Goal: Task Accomplishment & Management: Complete application form

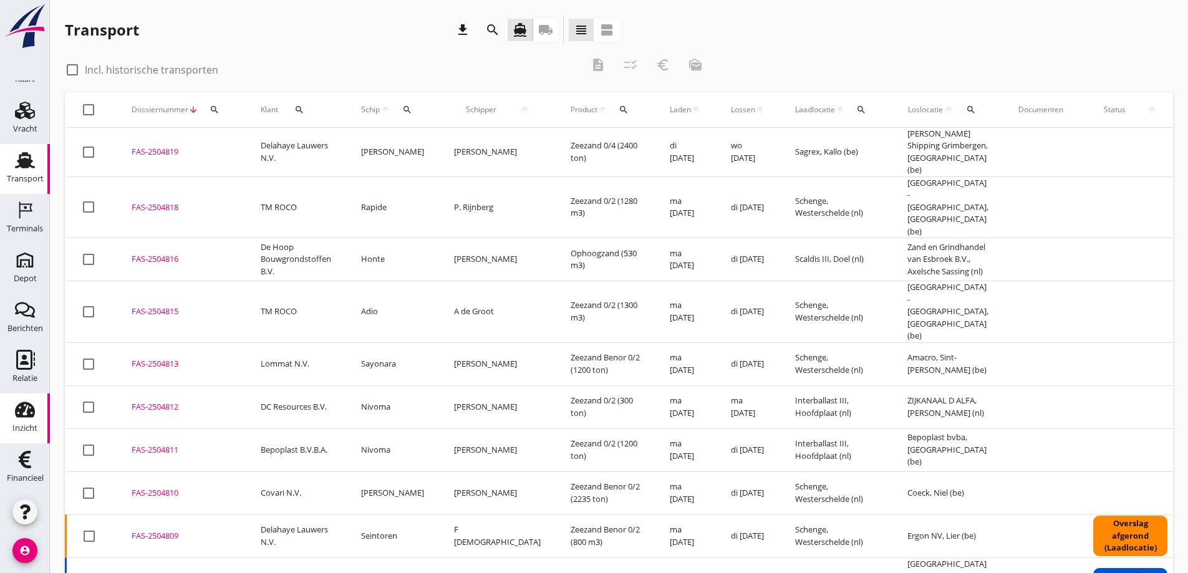
scroll to position [374, 0]
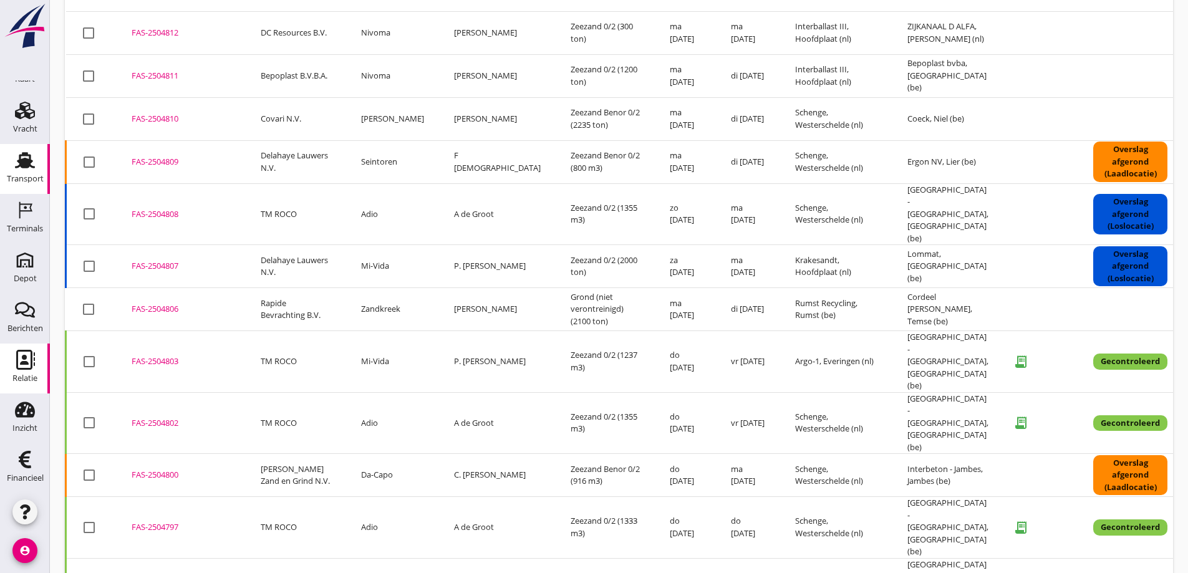
click at [16, 360] on icon "Relatie" at bounding box center [25, 360] width 20 height 20
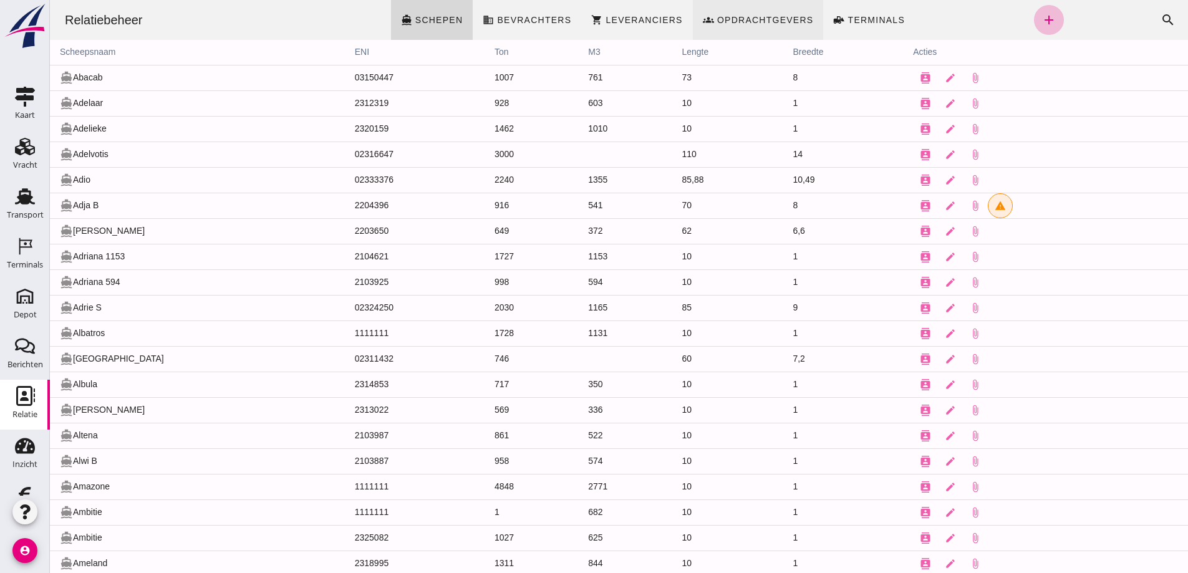
click span "Opdrachtgevers"
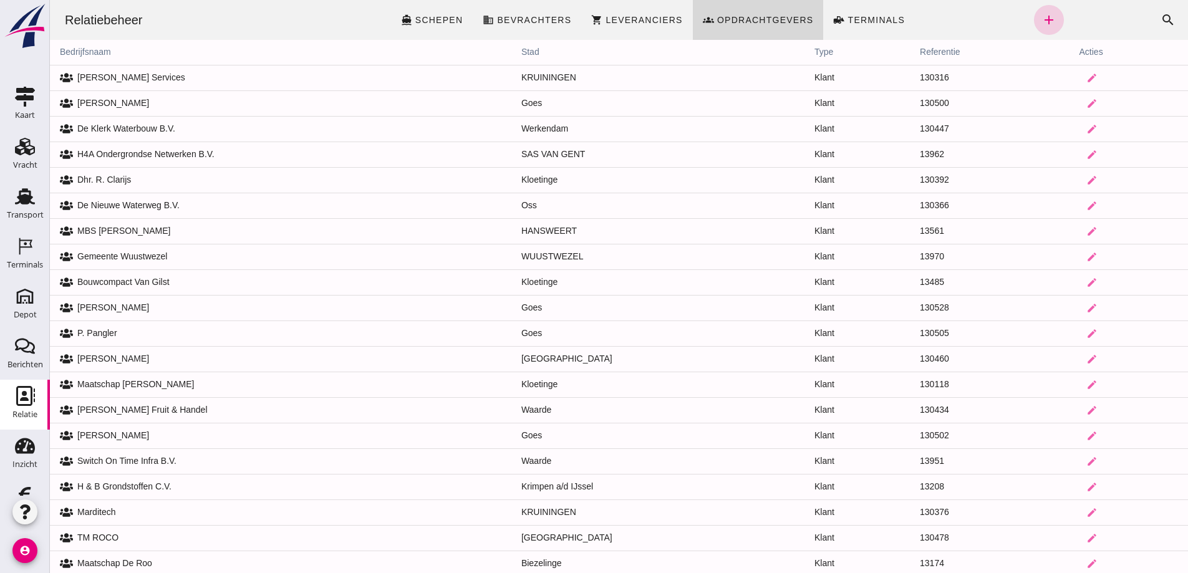
click at [1041, 19] on icon "add" at bounding box center [1048, 19] width 15 height 15
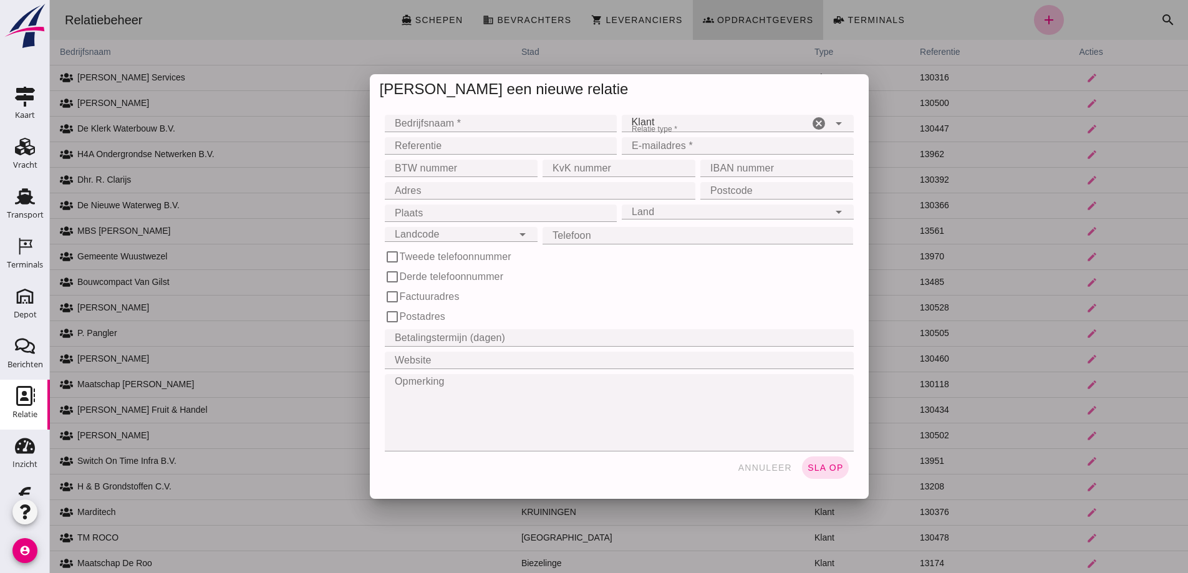
click input "Bedrijfsnaam *"
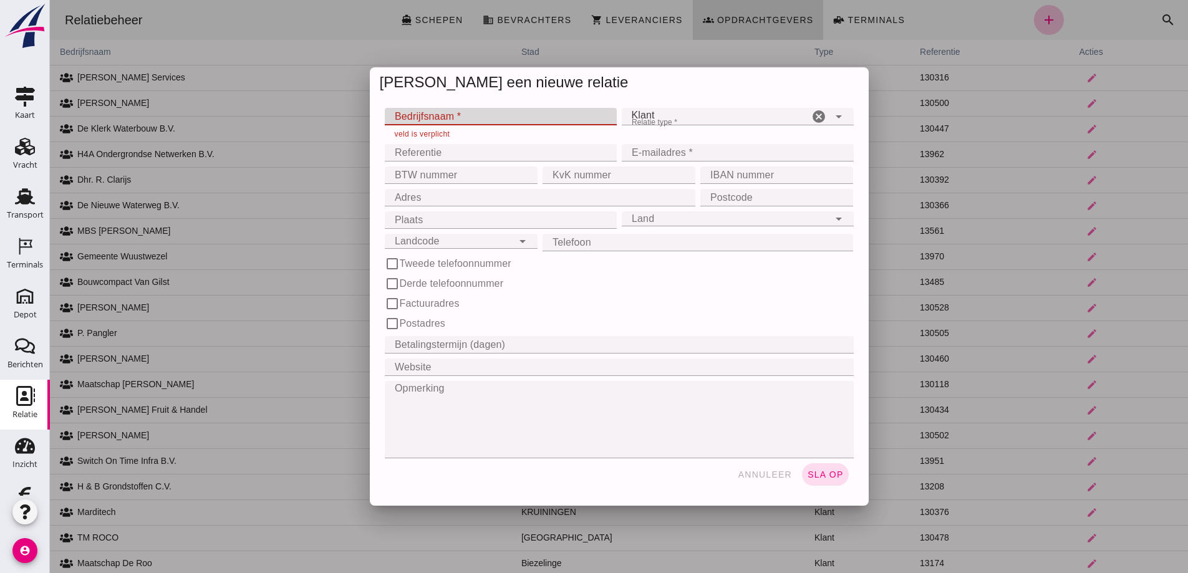
click input "Bedrijfsnaam *"
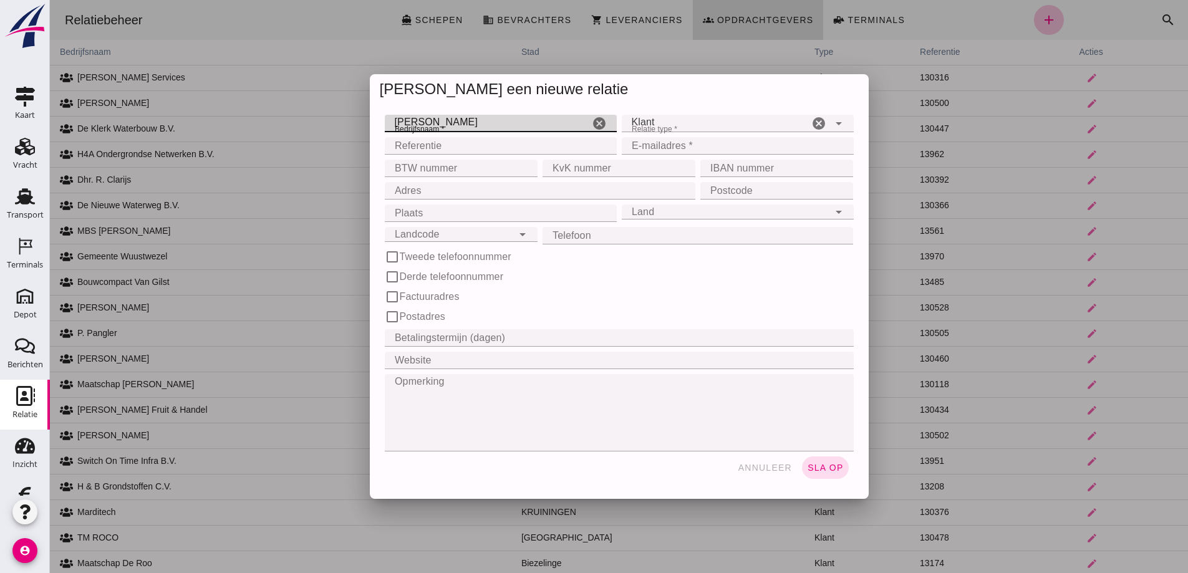
type input "[PERSON_NAME]"
click div "Klant client"
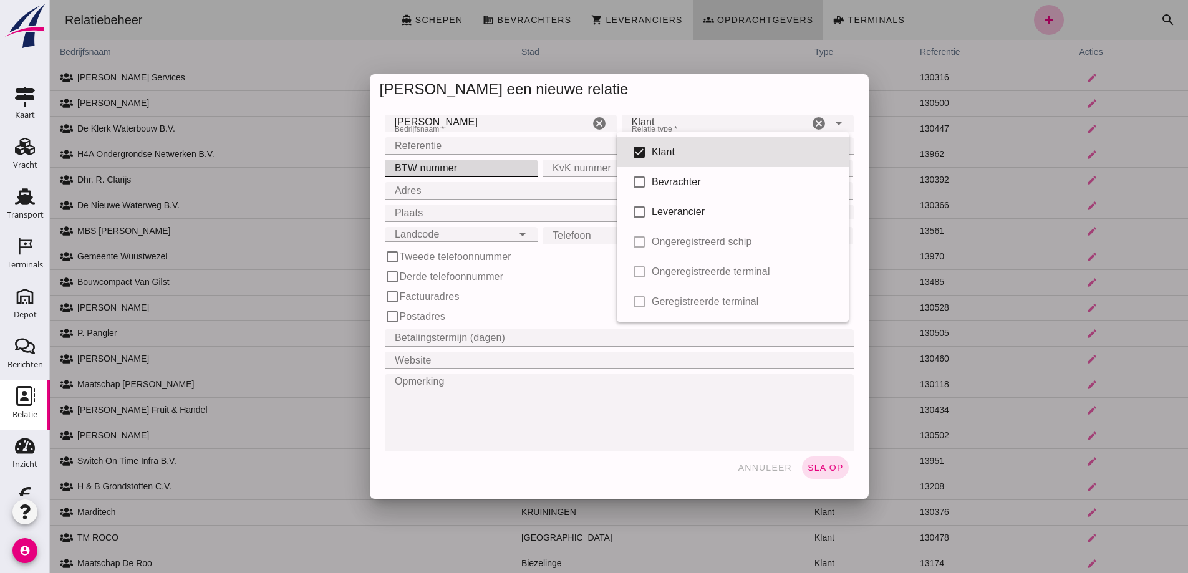
click input "BTW nummer"
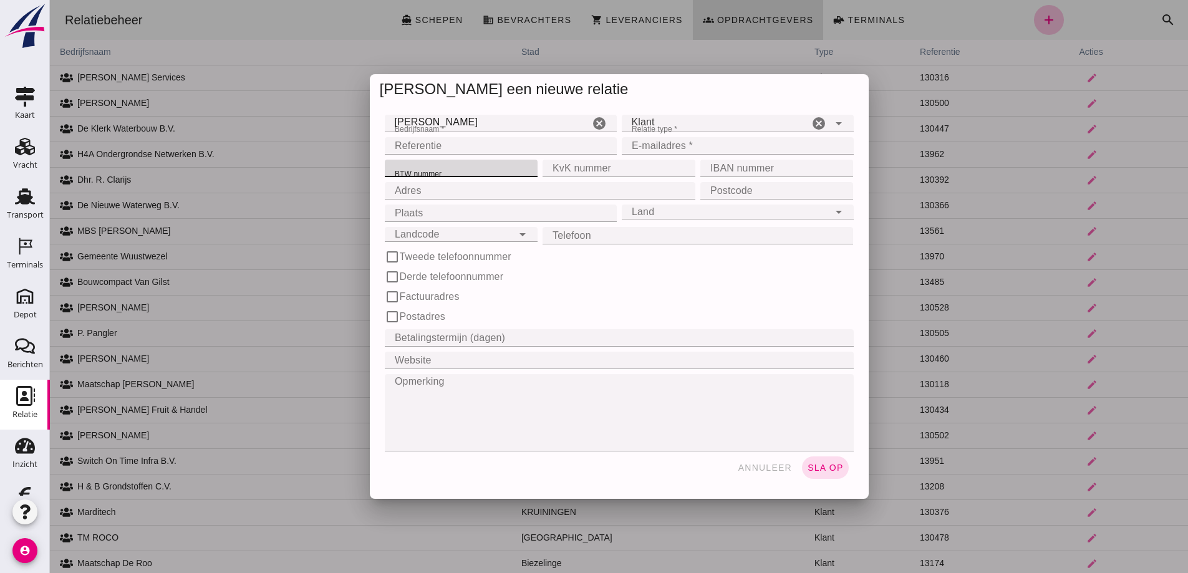
click input "Adres"
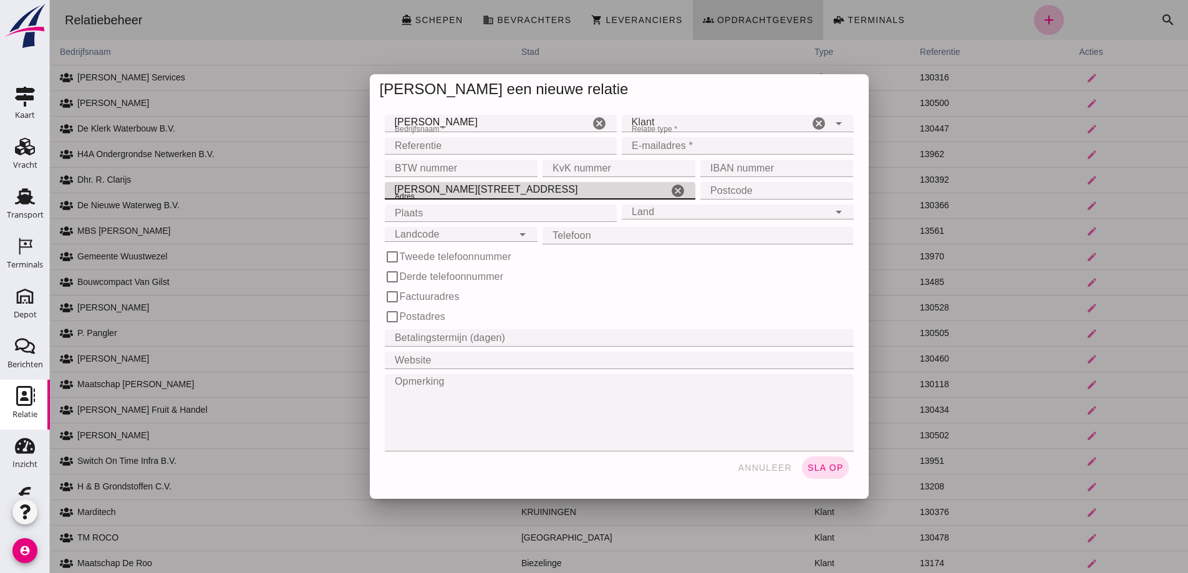
type input "[PERSON_NAME][STREET_ADDRESS]"
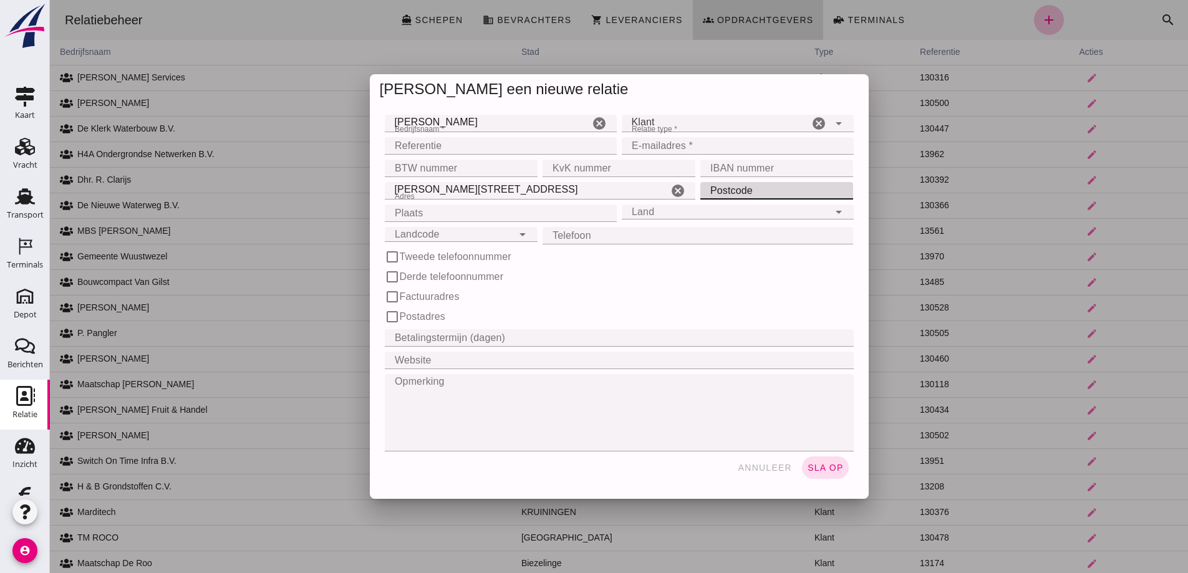
click input "Postcode"
type input "4463 BJ"
click input "Plaats"
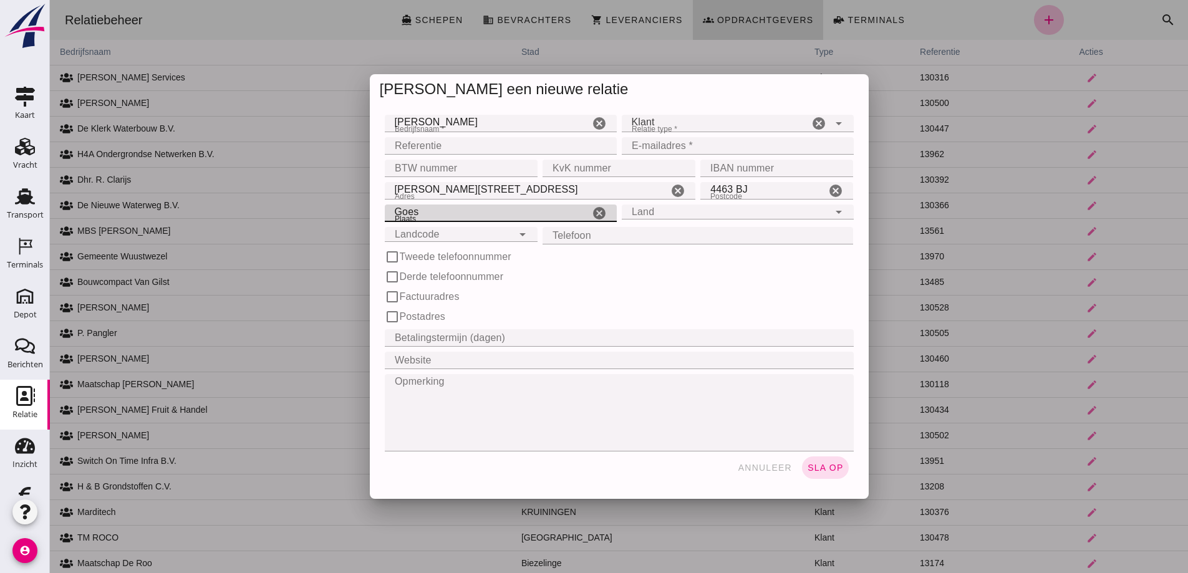
type input "Goes"
click at [447, 236] on div "Landcode Landcode" at bounding box center [449, 234] width 128 height 15
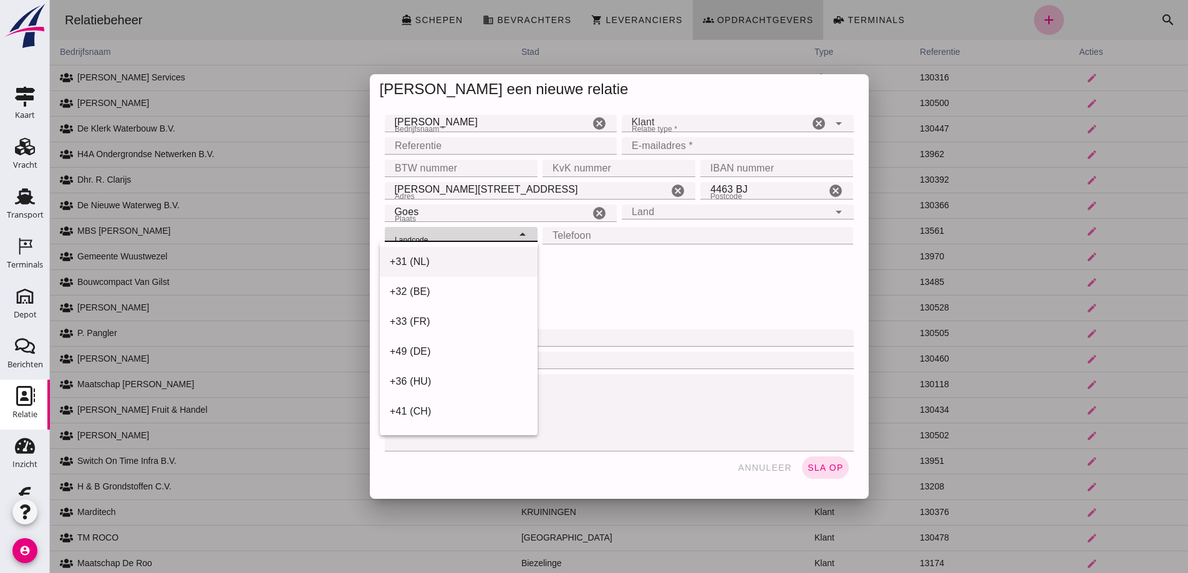
click at [465, 261] on div "+31 (NL)" at bounding box center [459, 261] width 138 height 15
type input "+31 (NL)"
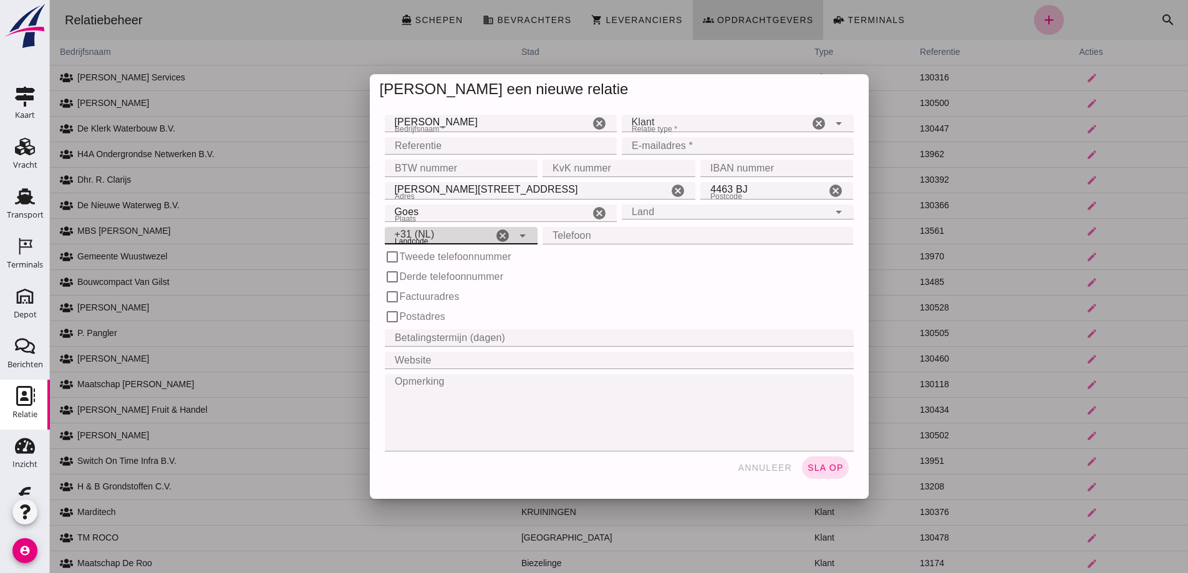
click input "Telefoon"
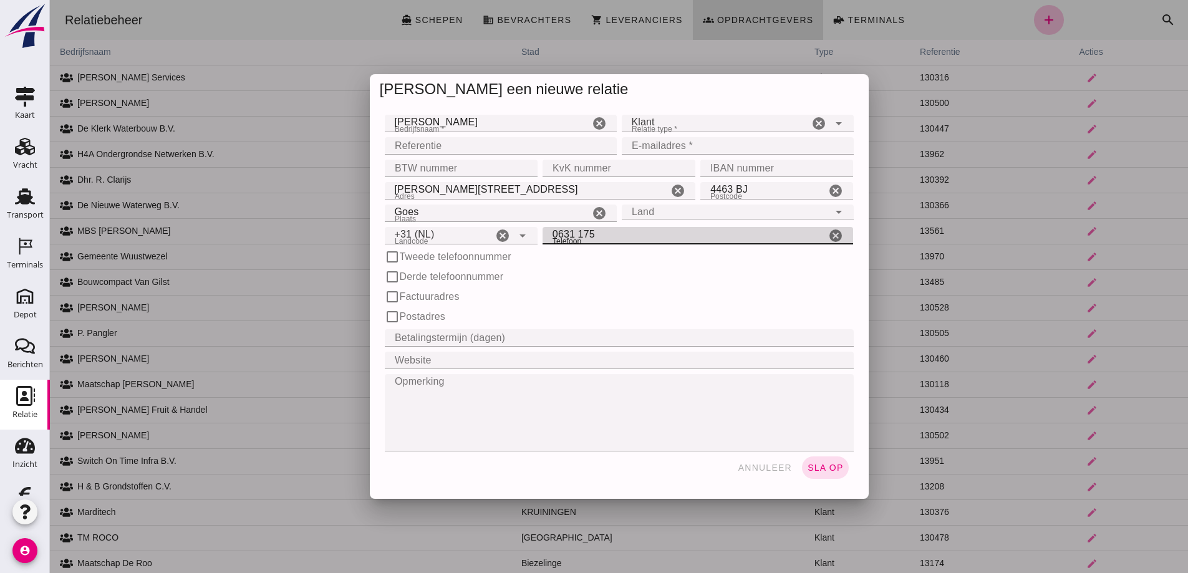
click input "0631 175"
type input "0644 171 726"
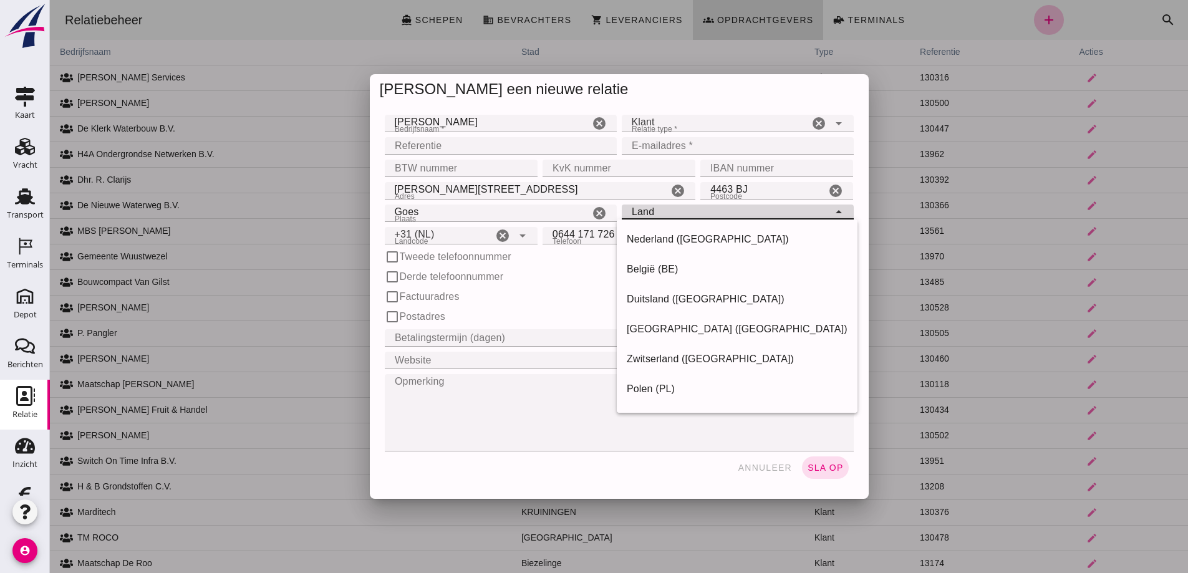
click input "Land"
type input "undefined (undefined)"
type input "[EMAIL_ADDRESS][DOMAIN_NAME]"
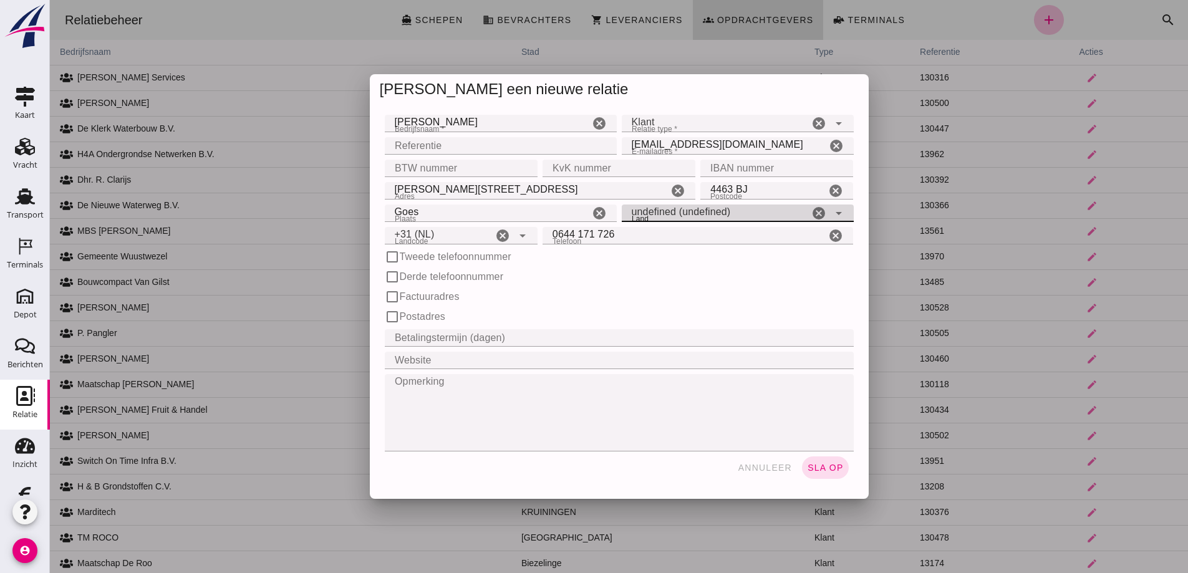
click input "Betalingstermijn (dagen)"
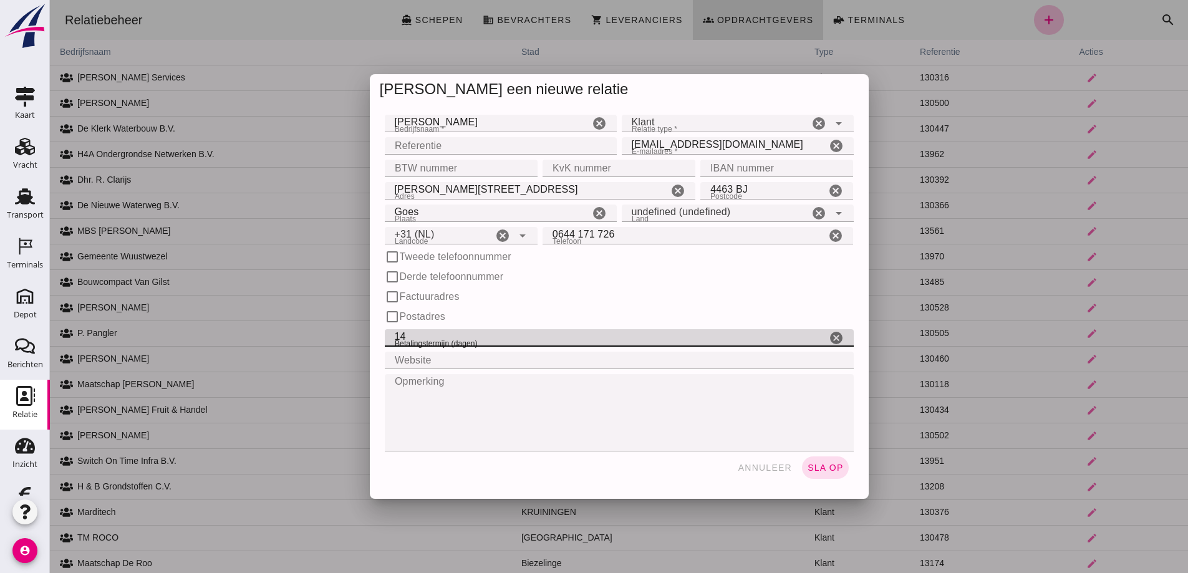
type input "14"
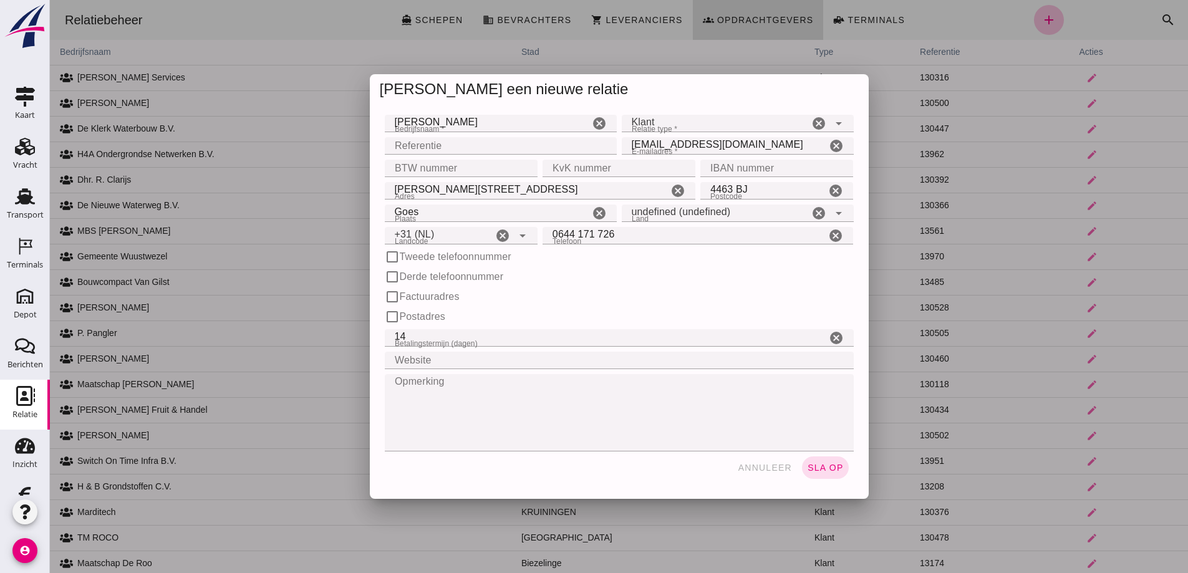
click div "check_box_outline_blank Postadres"
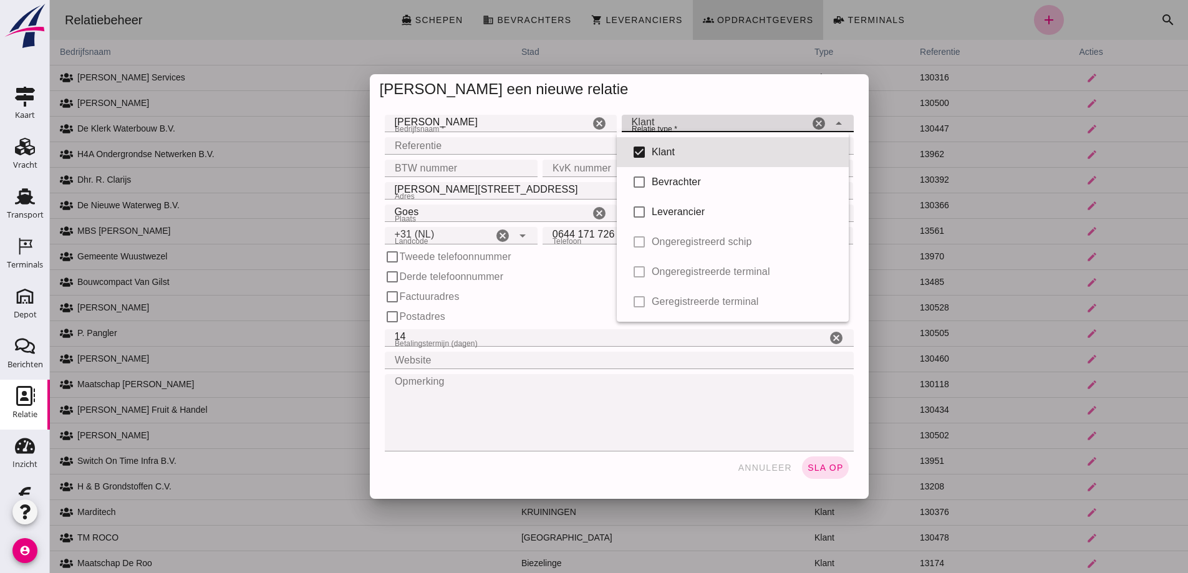
click div "Klant client"
click at [675, 150] on div "Klant" at bounding box center [745, 152] width 187 height 15
click input "checkbox"
checkbox input "true"
type input "client"
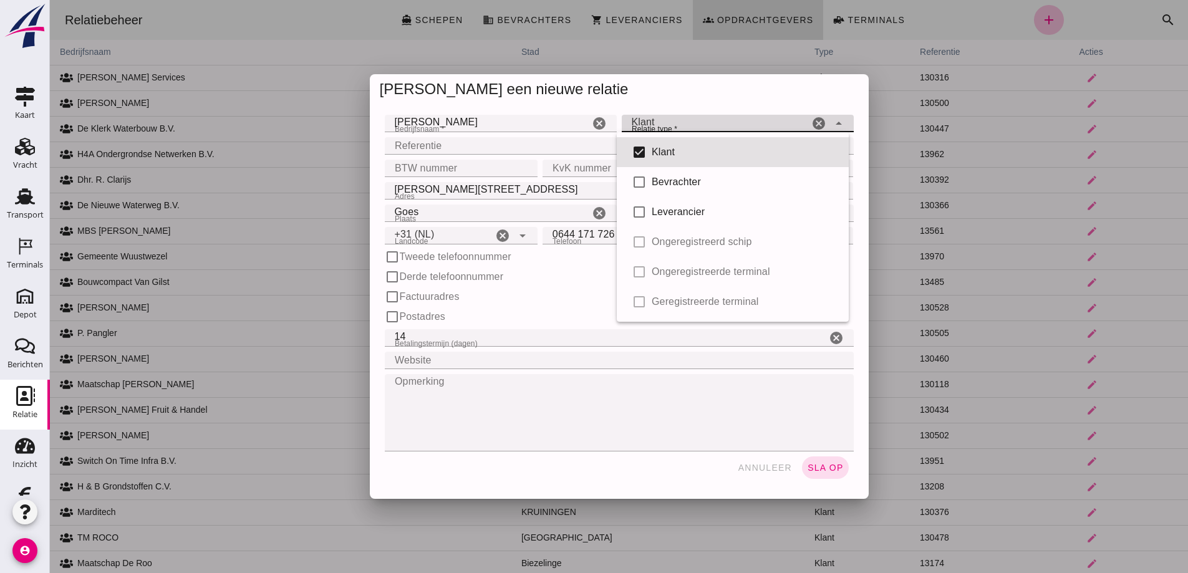
click input "14"
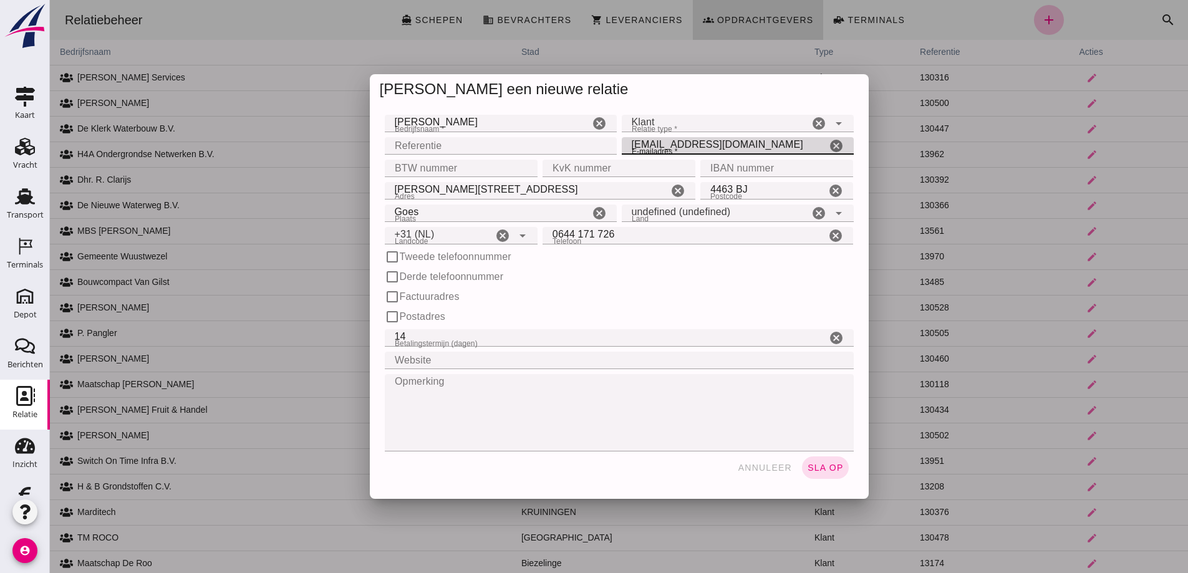
drag, startPoint x: 757, startPoint y: 143, endPoint x: 619, endPoint y: 145, distance: 138.4
click input "[EMAIL_ADDRESS][DOMAIN_NAME]"
click icon "cancel"
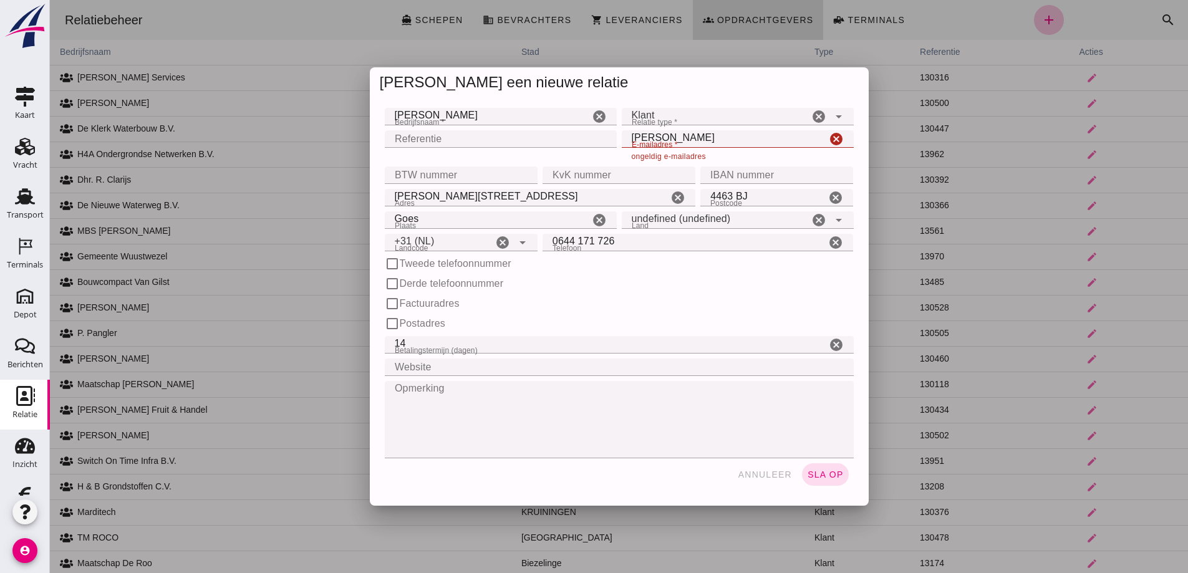
click input "[PERSON_NAME]"
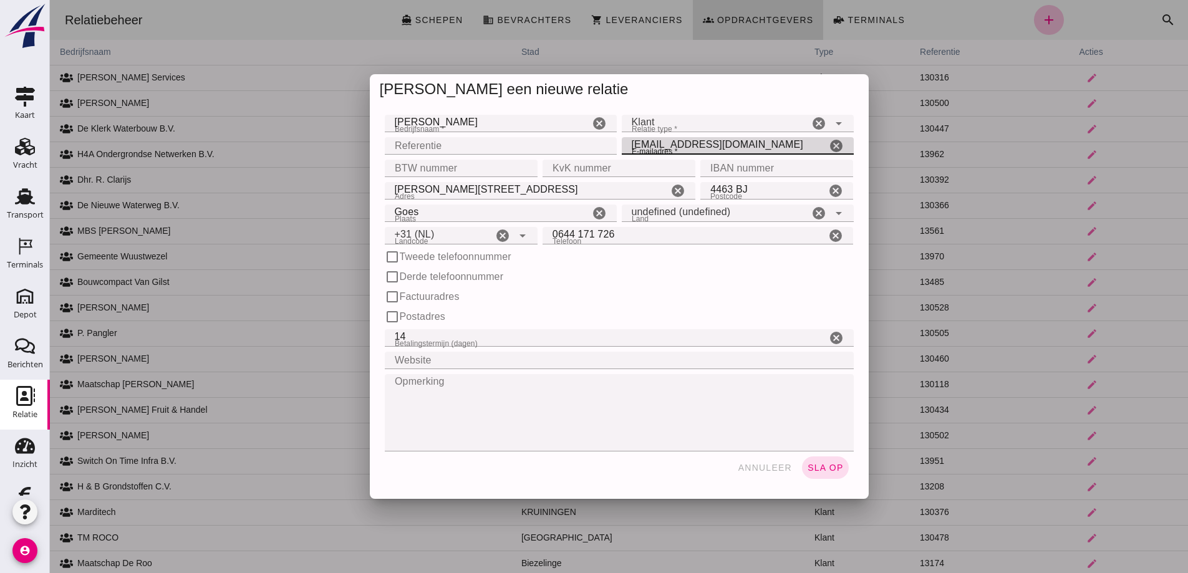
type input "[EMAIL_ADDRESS][DOMAIN_NAME]"
click div "check_box_outline_blank Tweede telefoonnummer"
click input "0644 171 726"
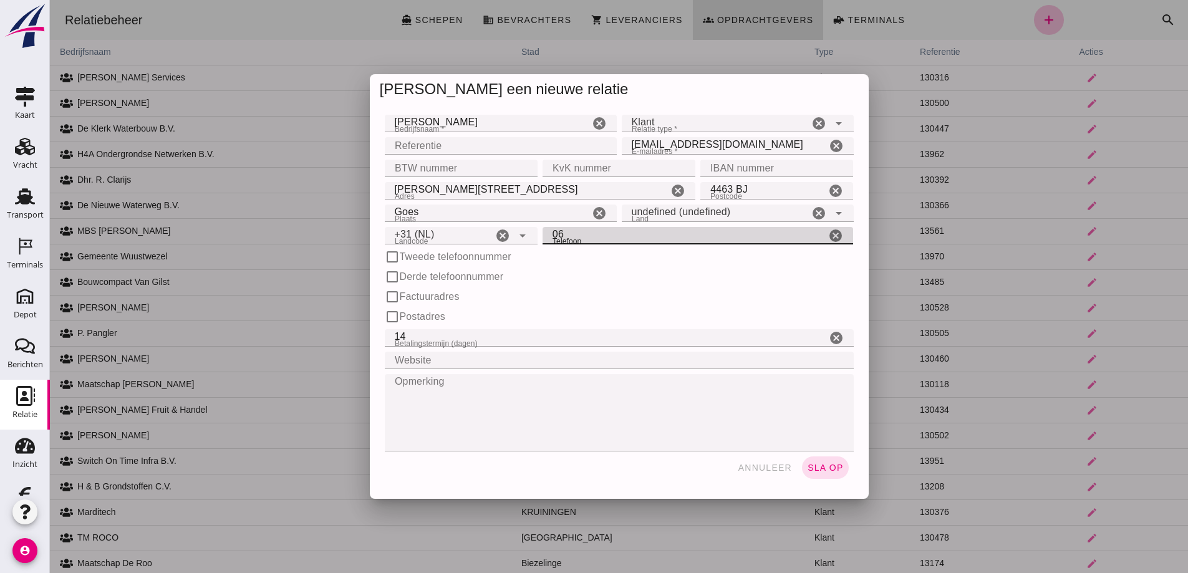
type input "0"
click span "sla op"
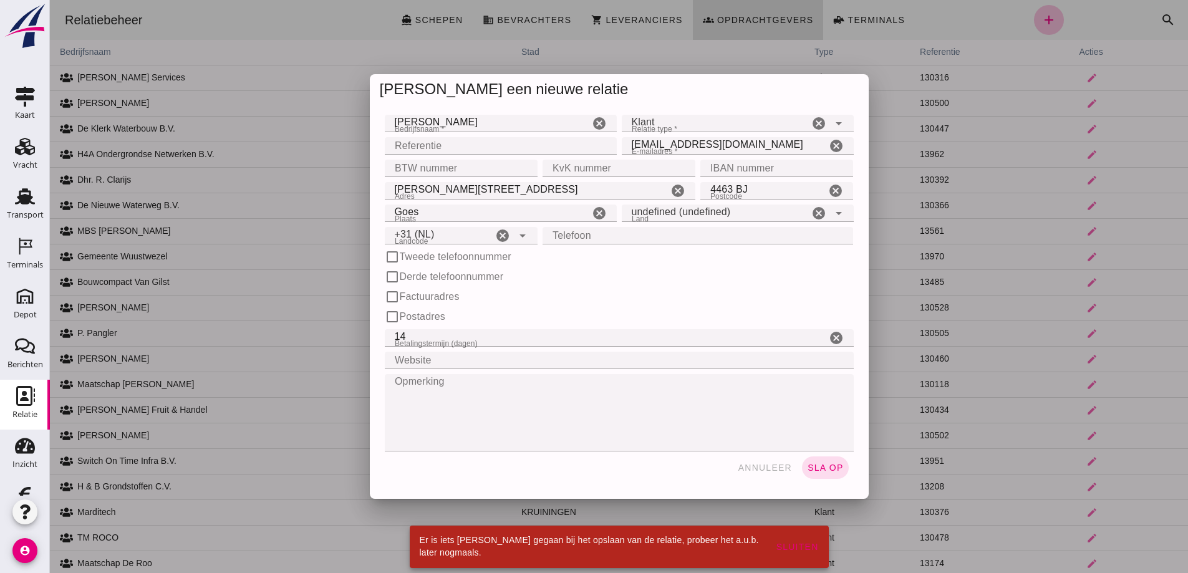
click input "Telefoon"
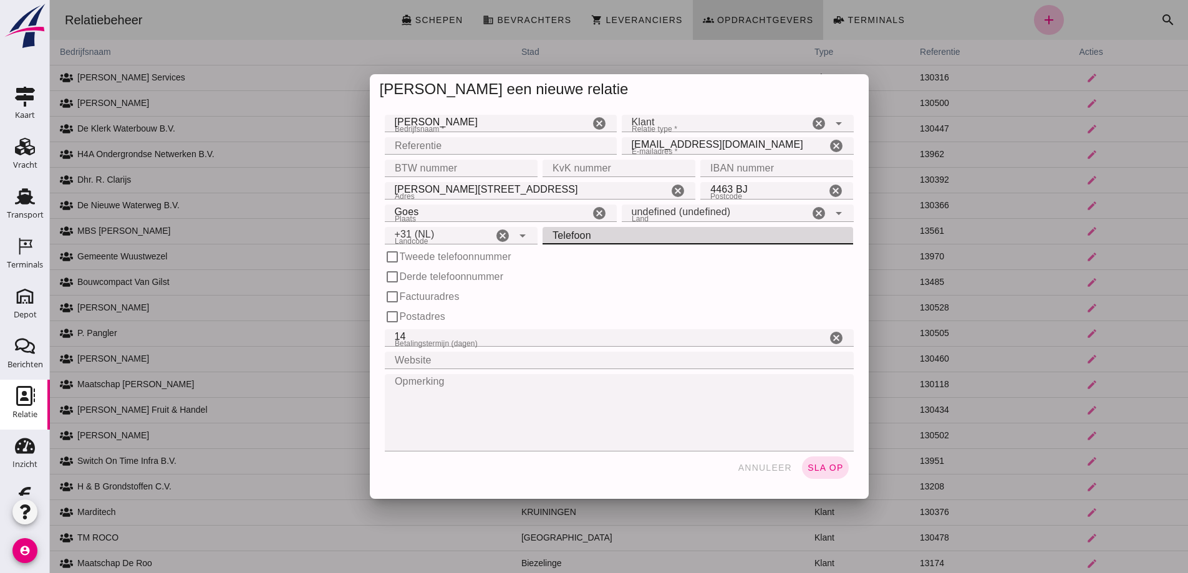
click input "Telefoon"
type input "06-81315153"
click span "sla op"
click icon "cancel"
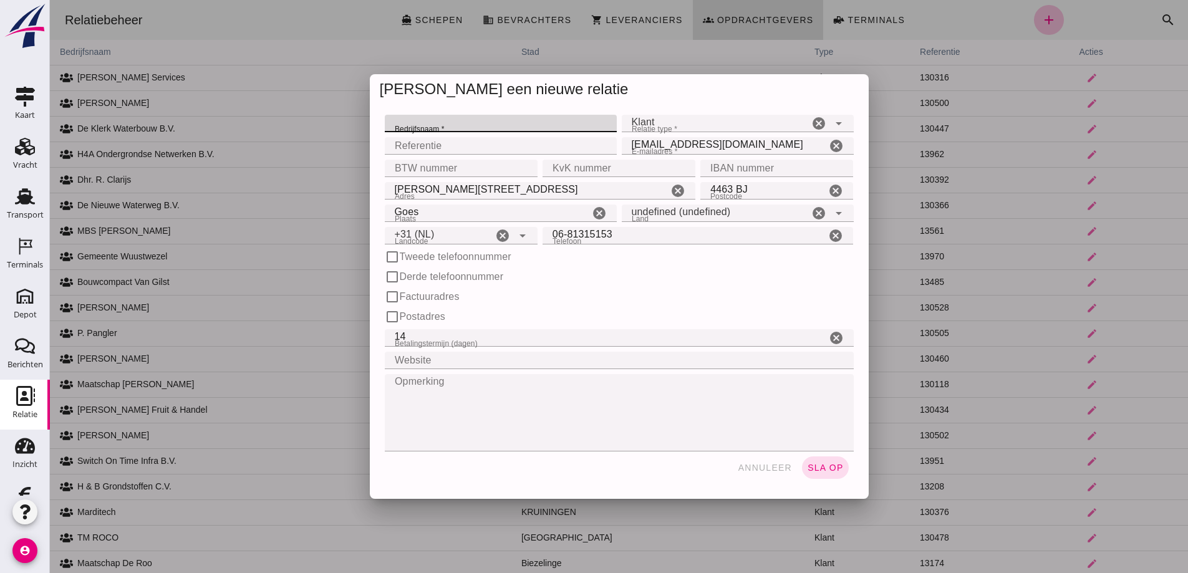
click div "Klant client"
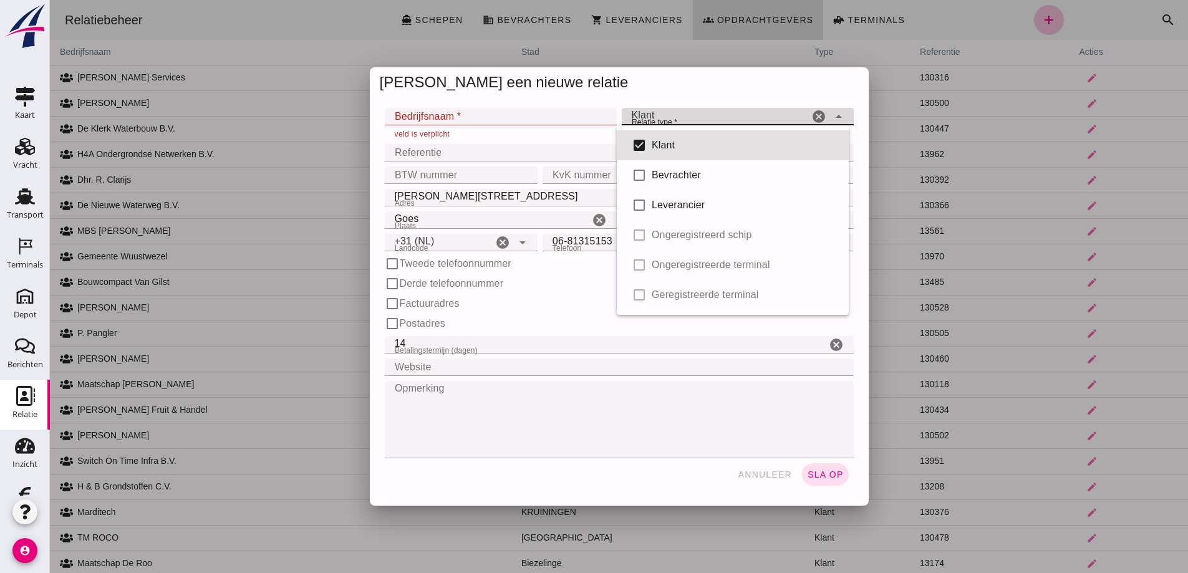
click input "Bedrijfsnaam *"
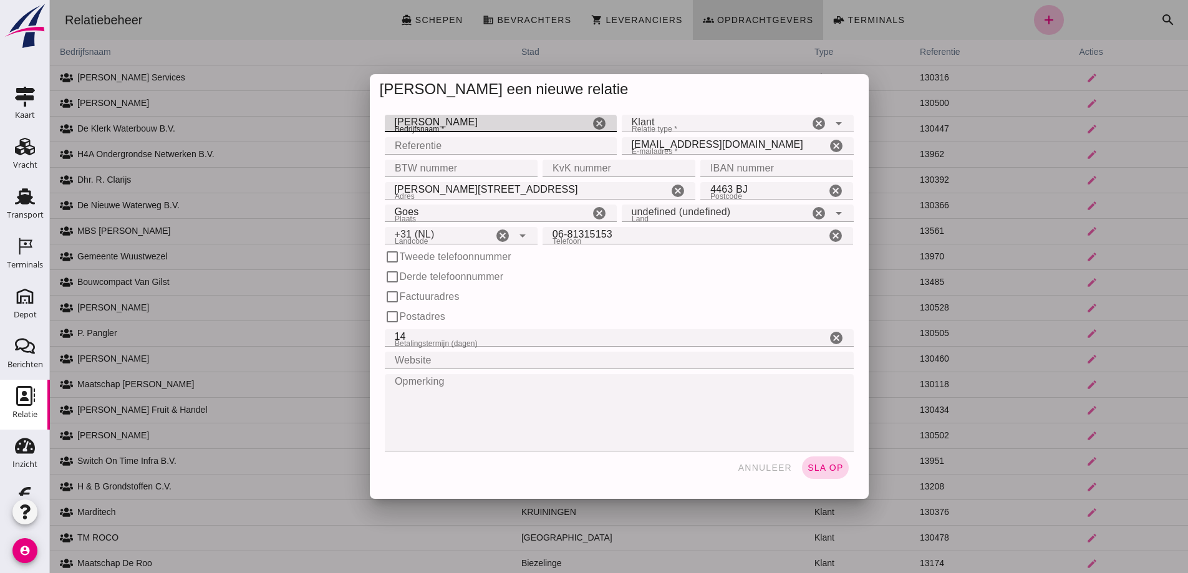
type input "[PERSON_NAME]"
click span "sla op"
click textarea "Opmerking"
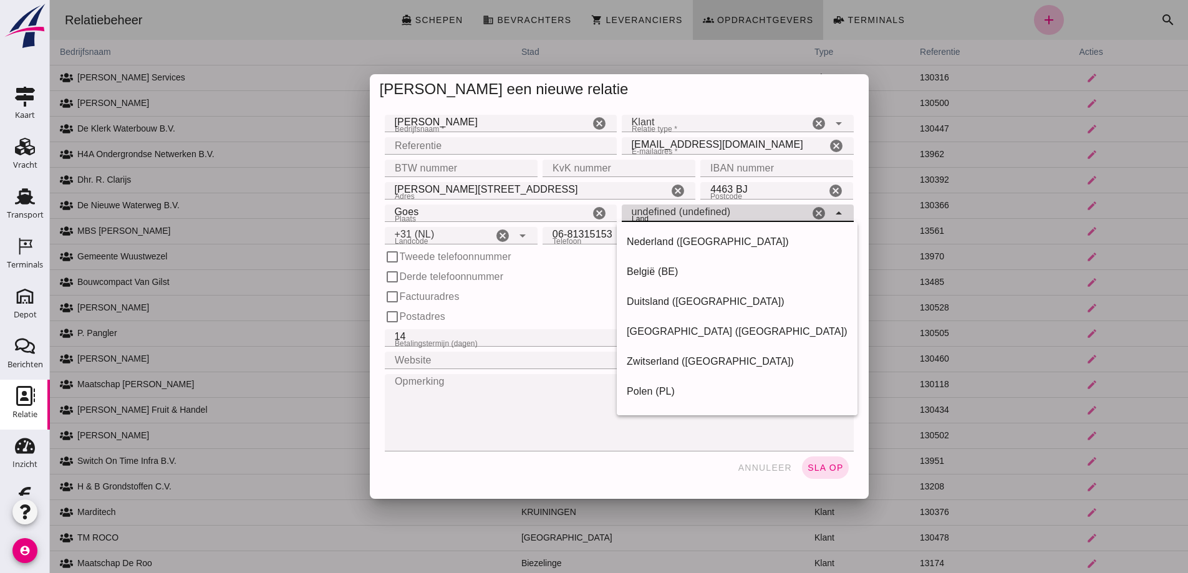
drag, startPoint x: 668, startPoint y: 214, endPoint x: 685, endPoint y: 213, distance: 16.9
click input "undefined (undefined)"
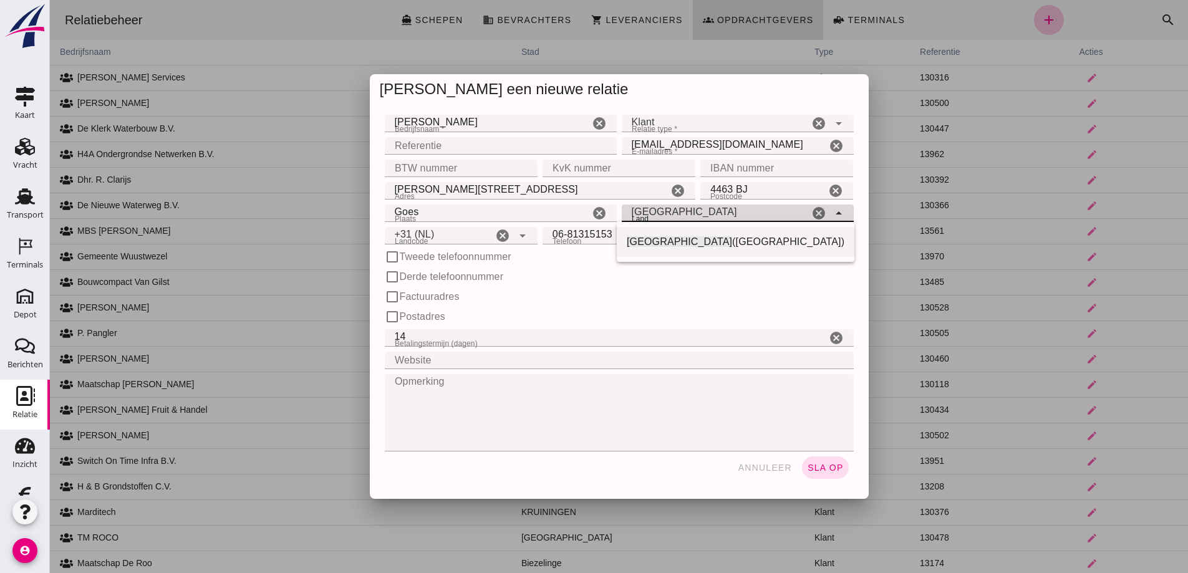
click span "([GEOGRAPHIC_DATA])"
type input "Nederland ([GEOGRAPHIC_DATA])"
click span "sla op"
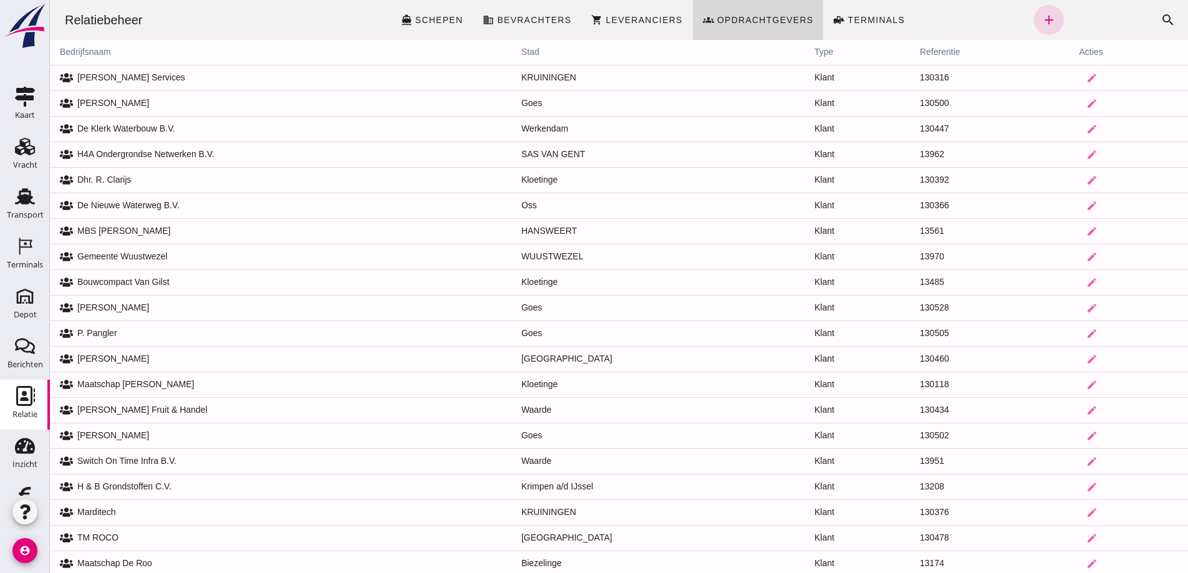
click div "Relatiebeheer directions_boat Schepen business Bevrachters shopping_cart Levera…"
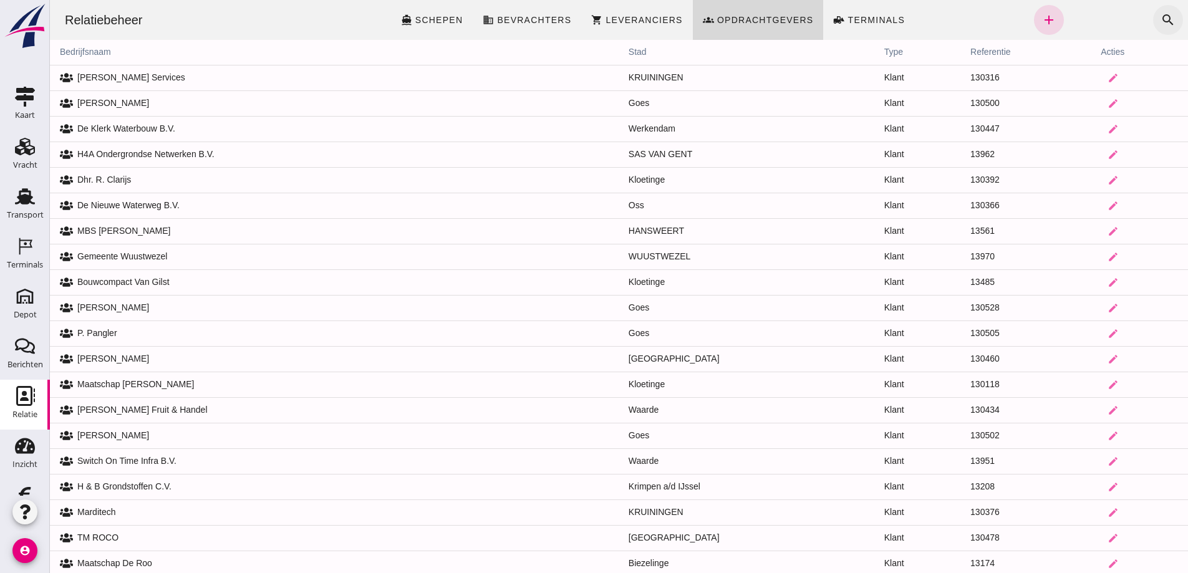
click at [1160, 17] on icon "search" at bounding box center [1167, 19] width 15 height 15
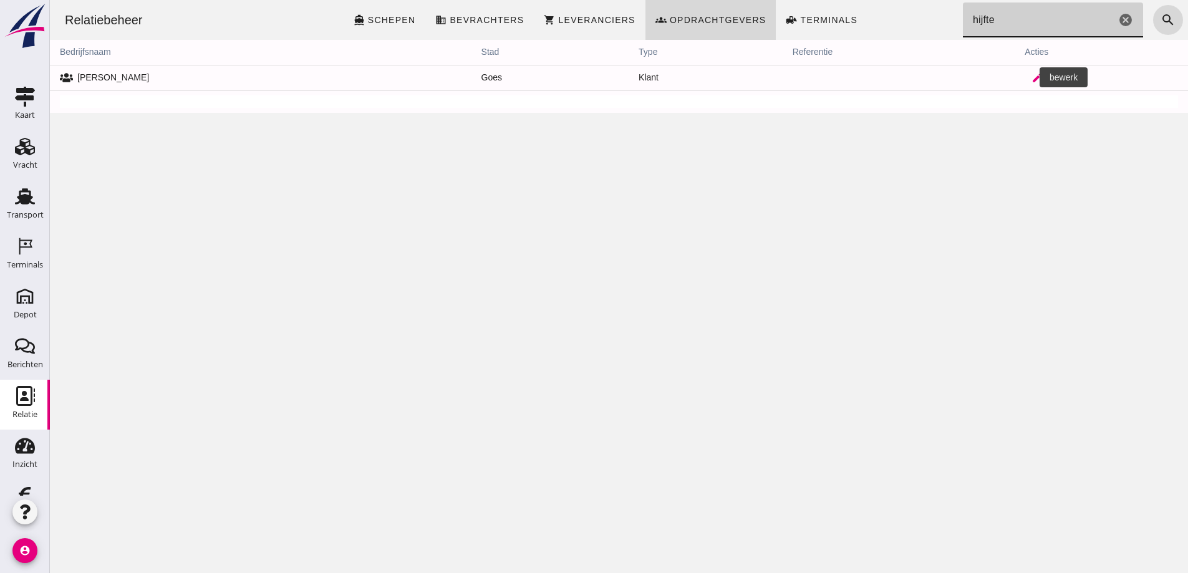
type input "hijfte"
click at [1031, 75] on icon "edit" at bounding box center [1036, 77] width 11 height 11
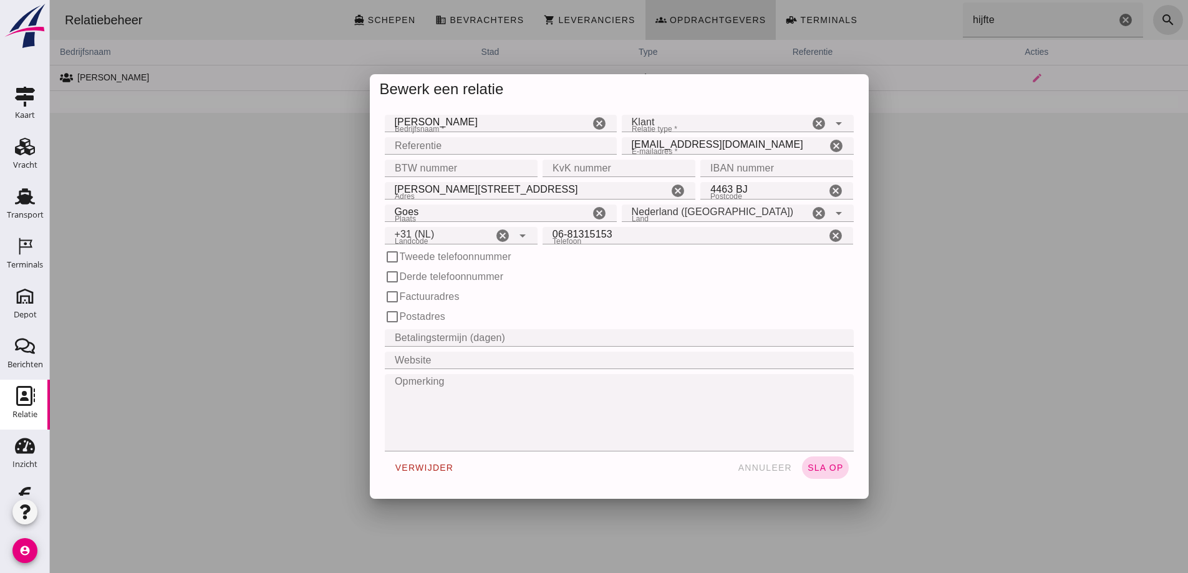
click span "sla op"
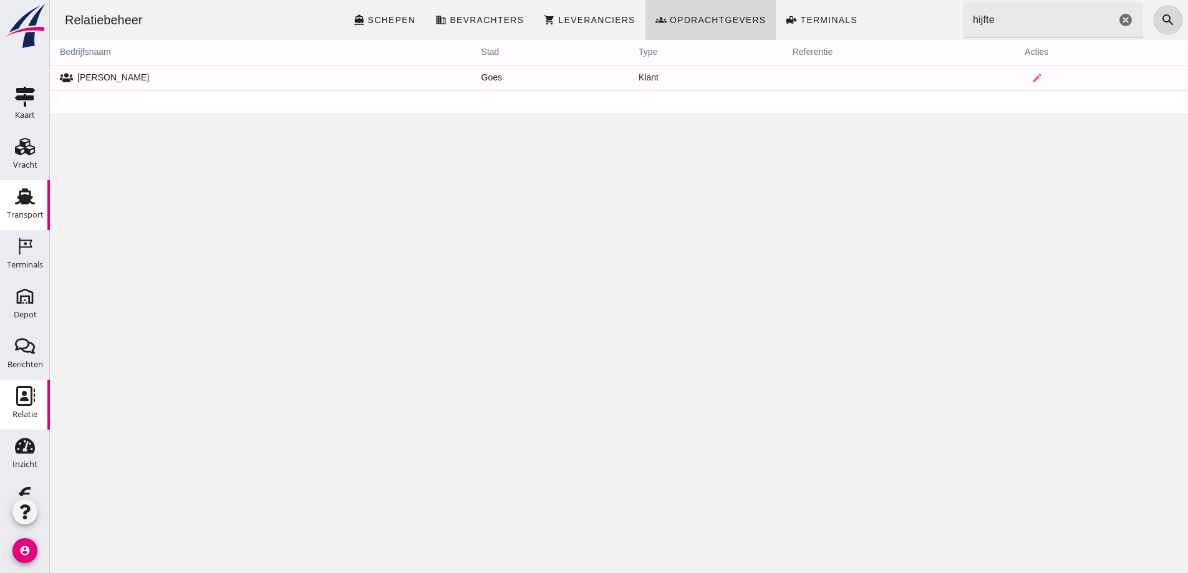
click at [20, 197] on use at bounding box center [25, 196] width 20 height 16
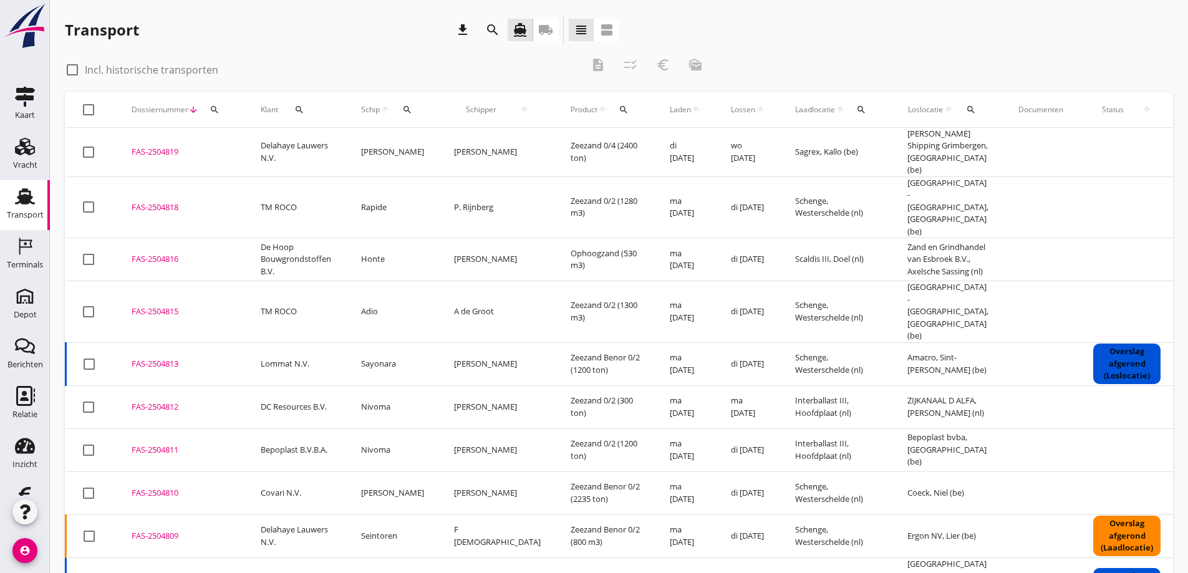
click at [545, 31] on icon "local_shipping" at bounding box center [545, 29] width 15 height 15
